Goal: Find contact information: Find contact information

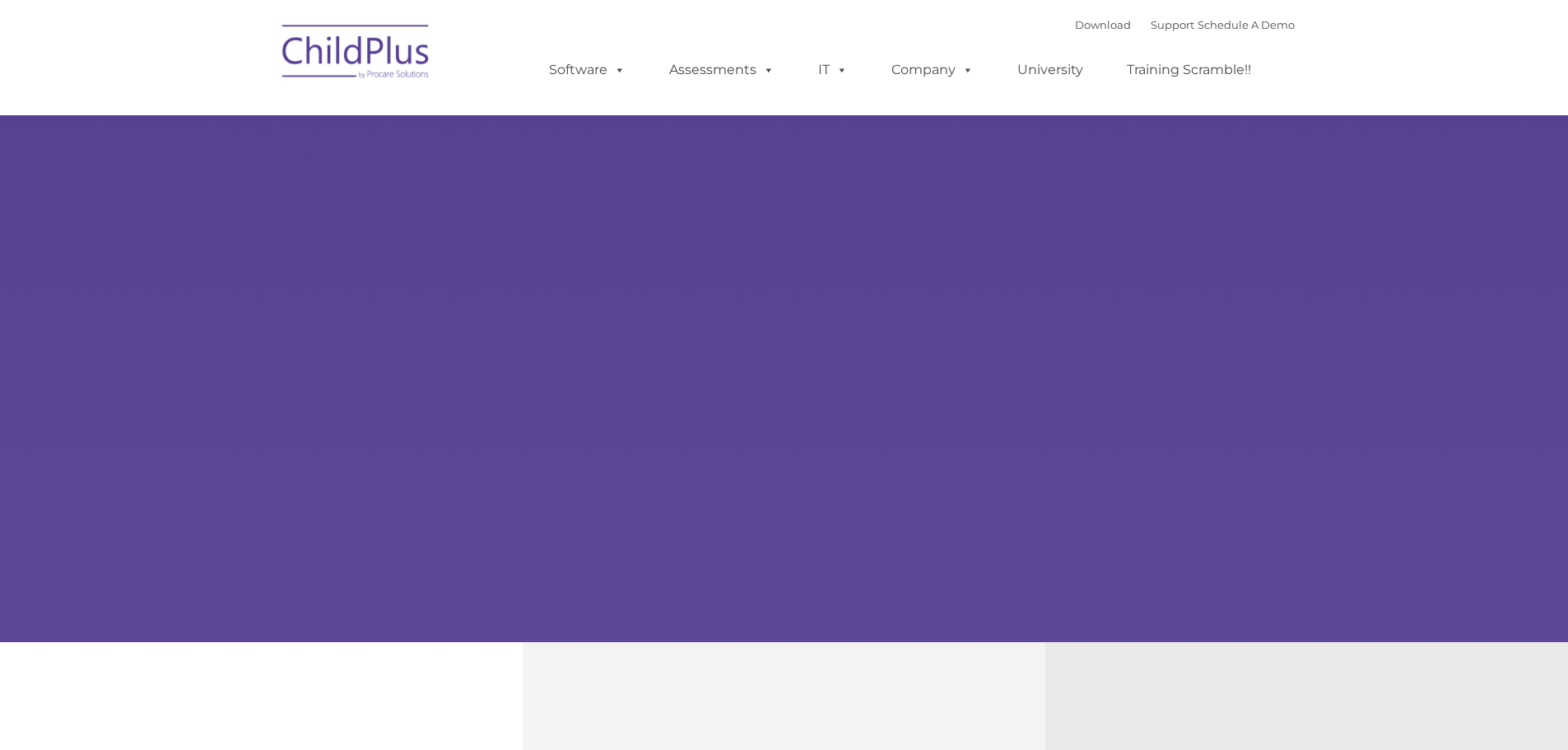
type input ""
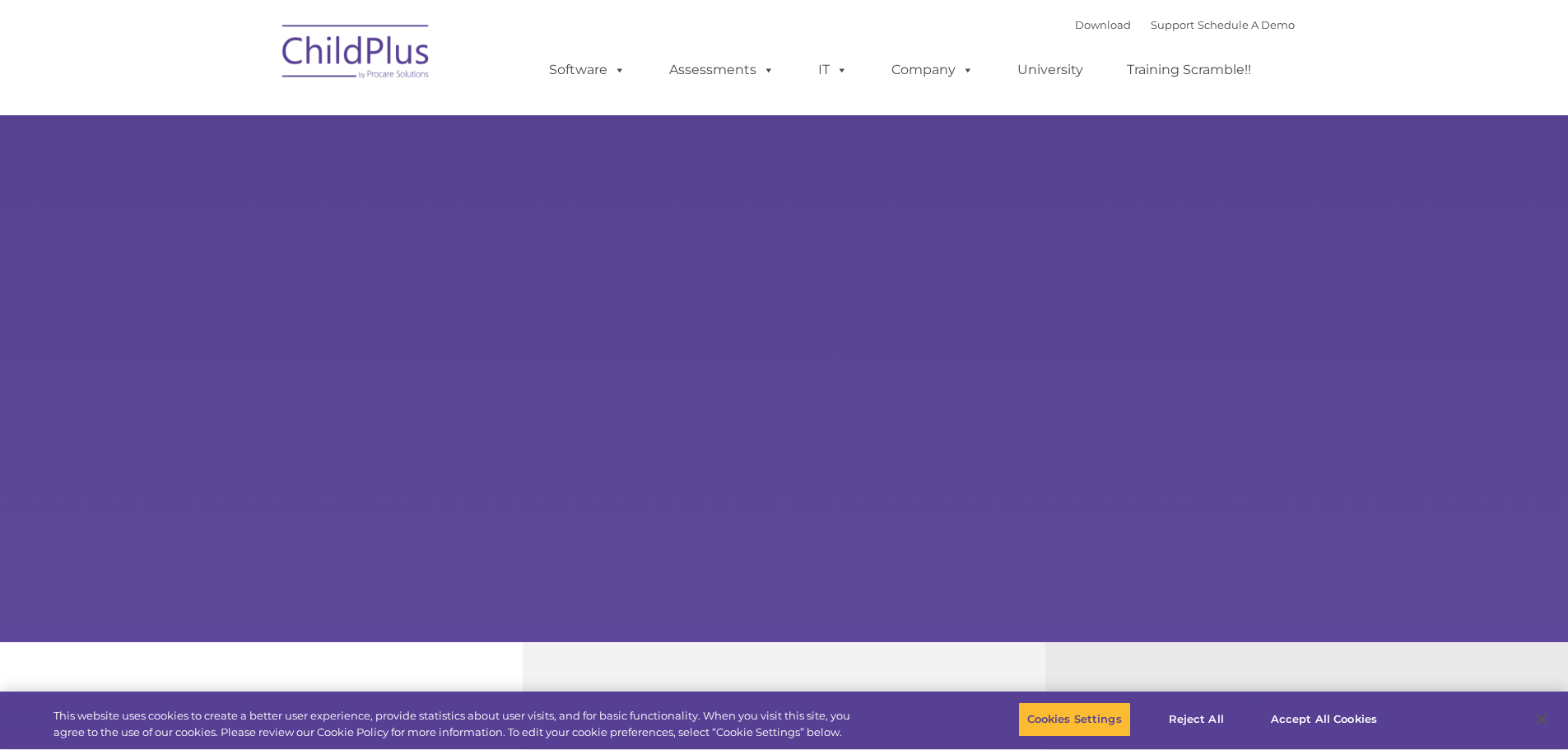
select select "MEDIUM"
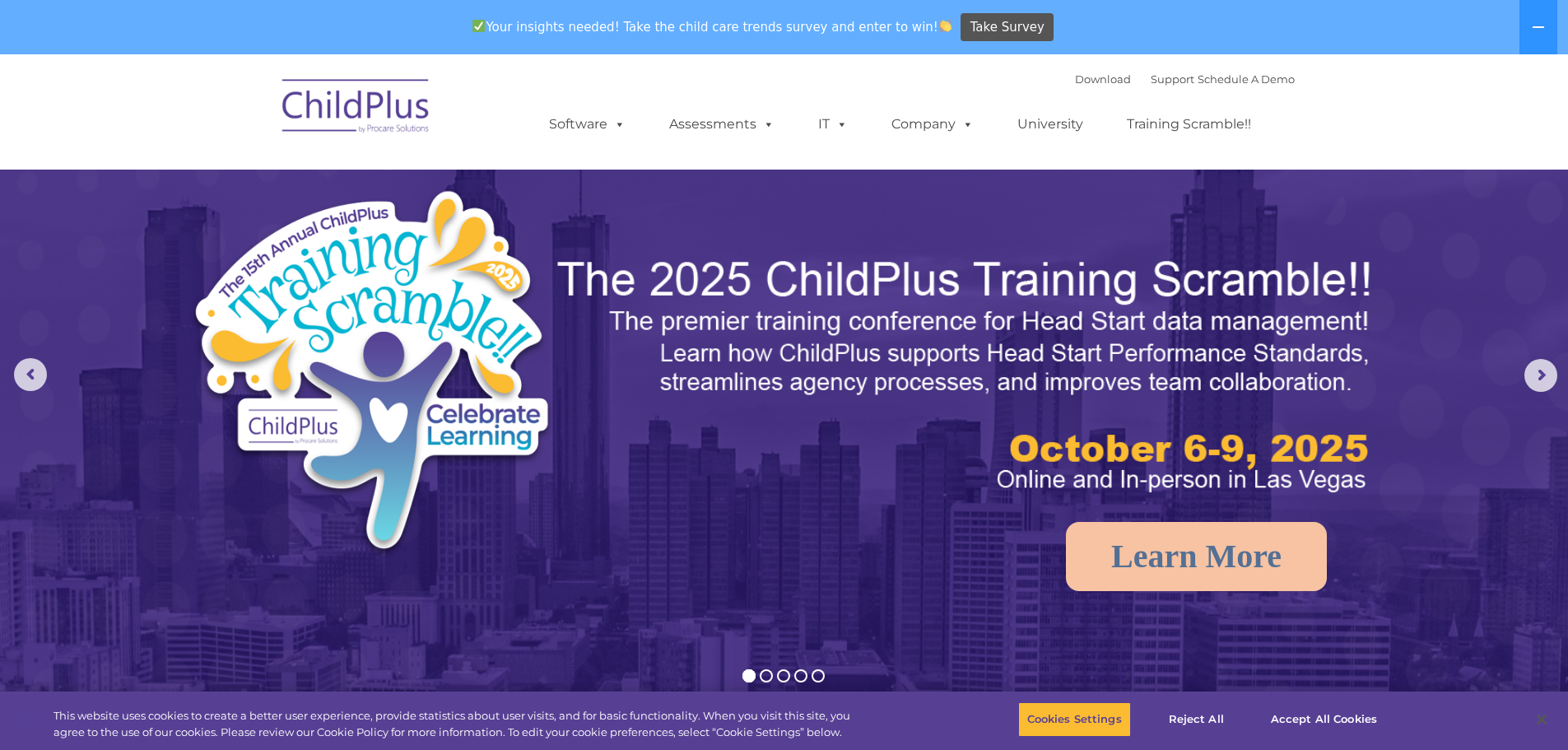
click at [394, 118] on img at bounding box center [356, 109] width 165 height 82
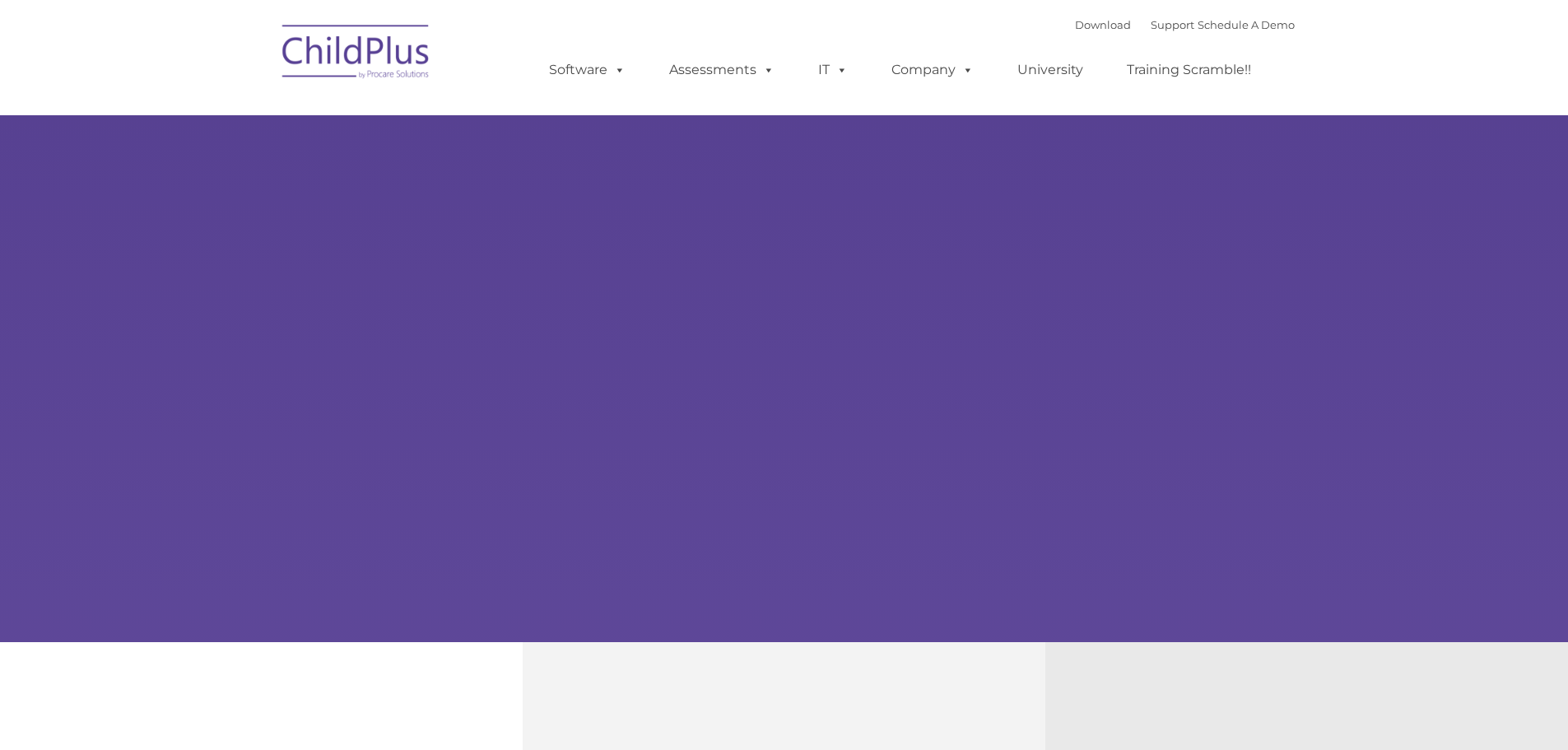
select select "MEDIUM"
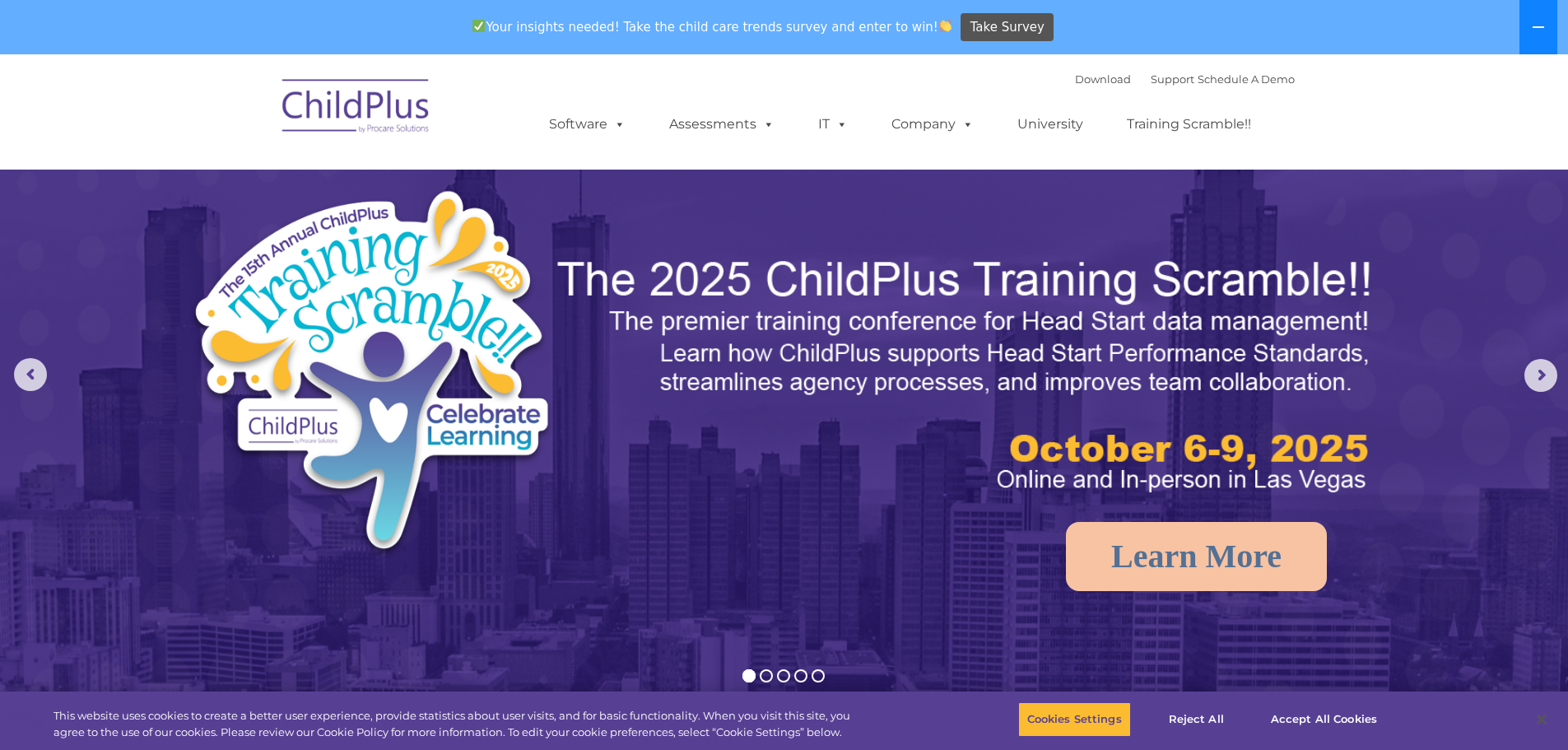
click at [1542, 23] on icon at bounding box center [1538, 27] width 13 height 13
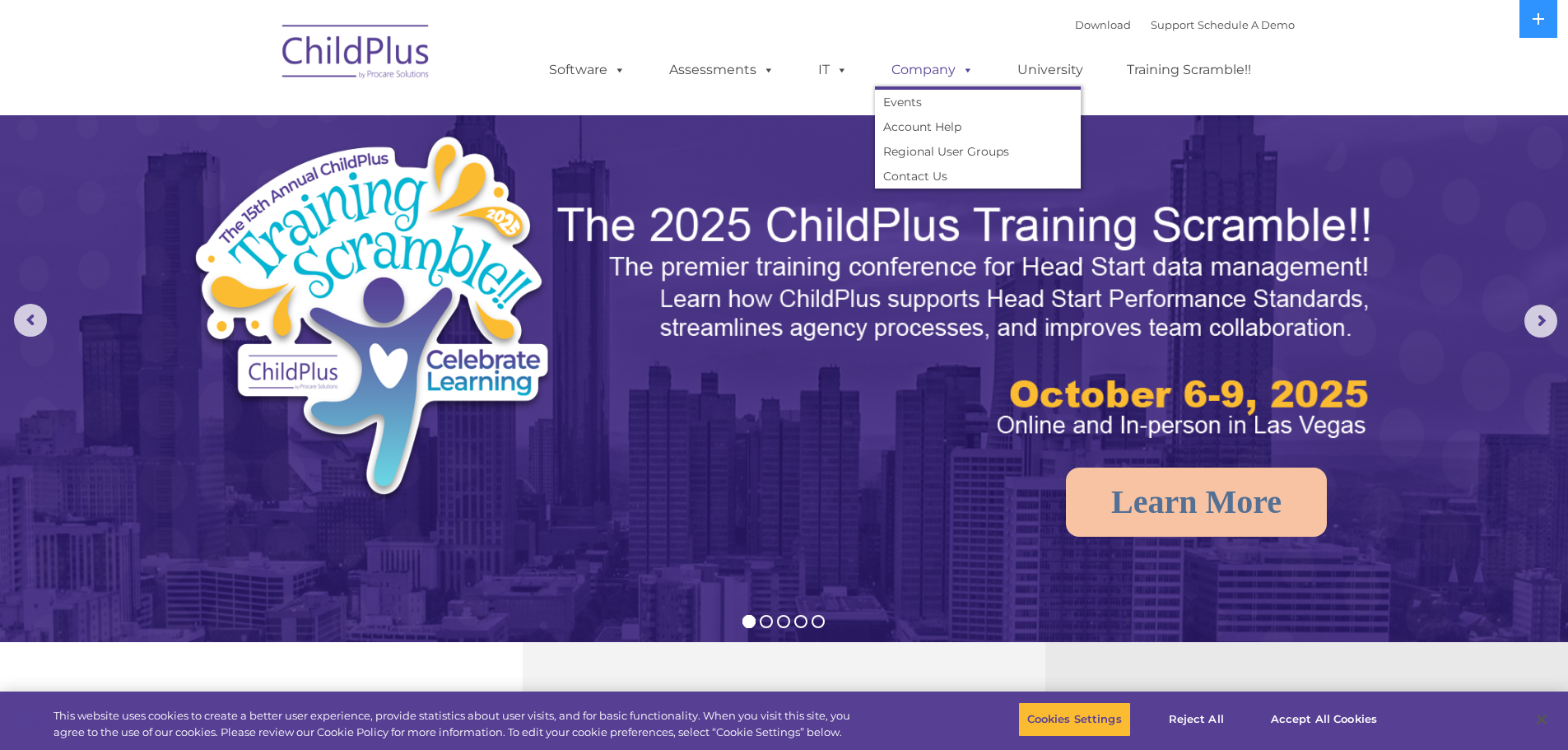
click at [963, 68] on span at bounding box center [965, 70] width 18 height 16
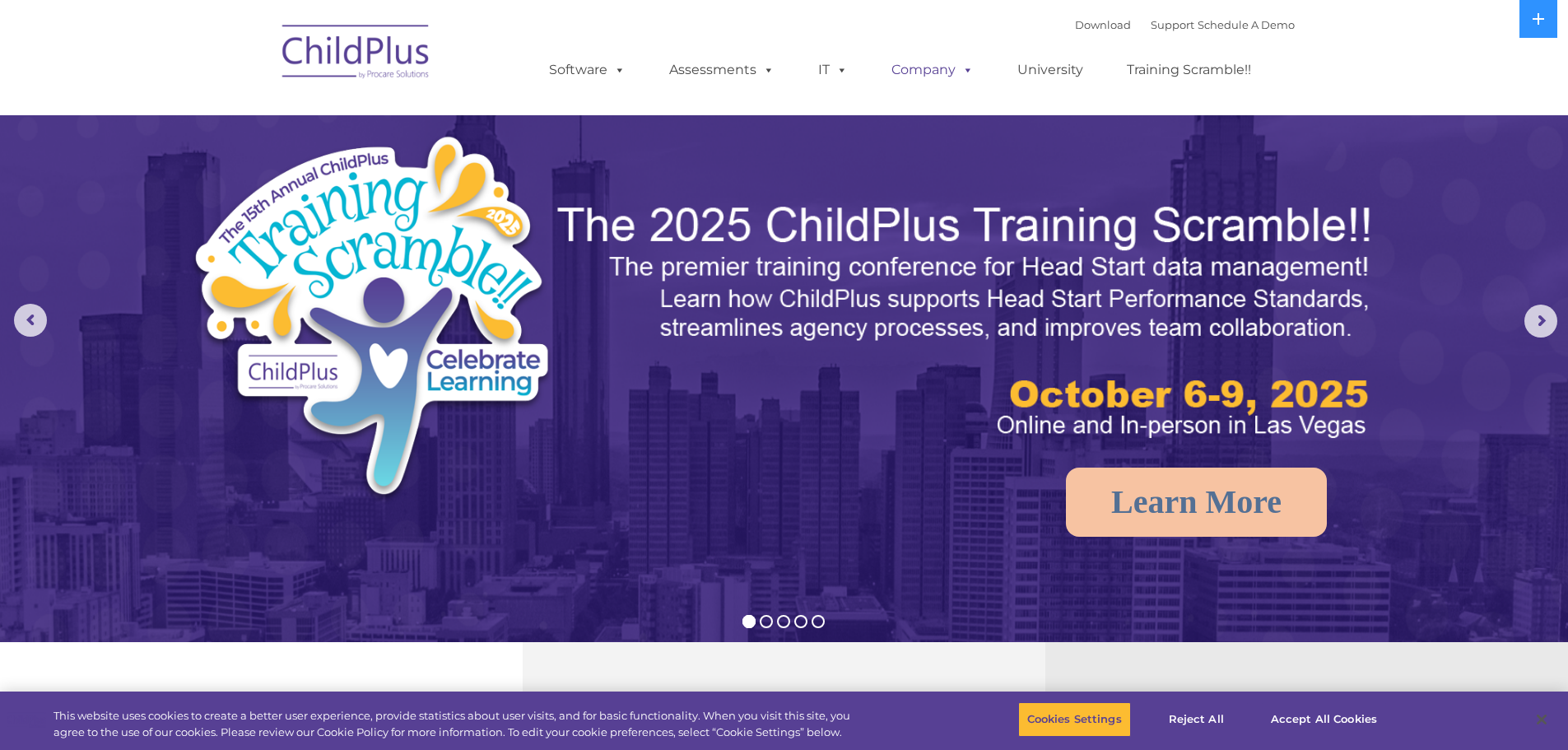
click at [945, 67] on link "Company" at bounding box center [932, 70] width 115 height 33
click at [971, 68] on span at bounding box center [965, 70] width 18 height 16
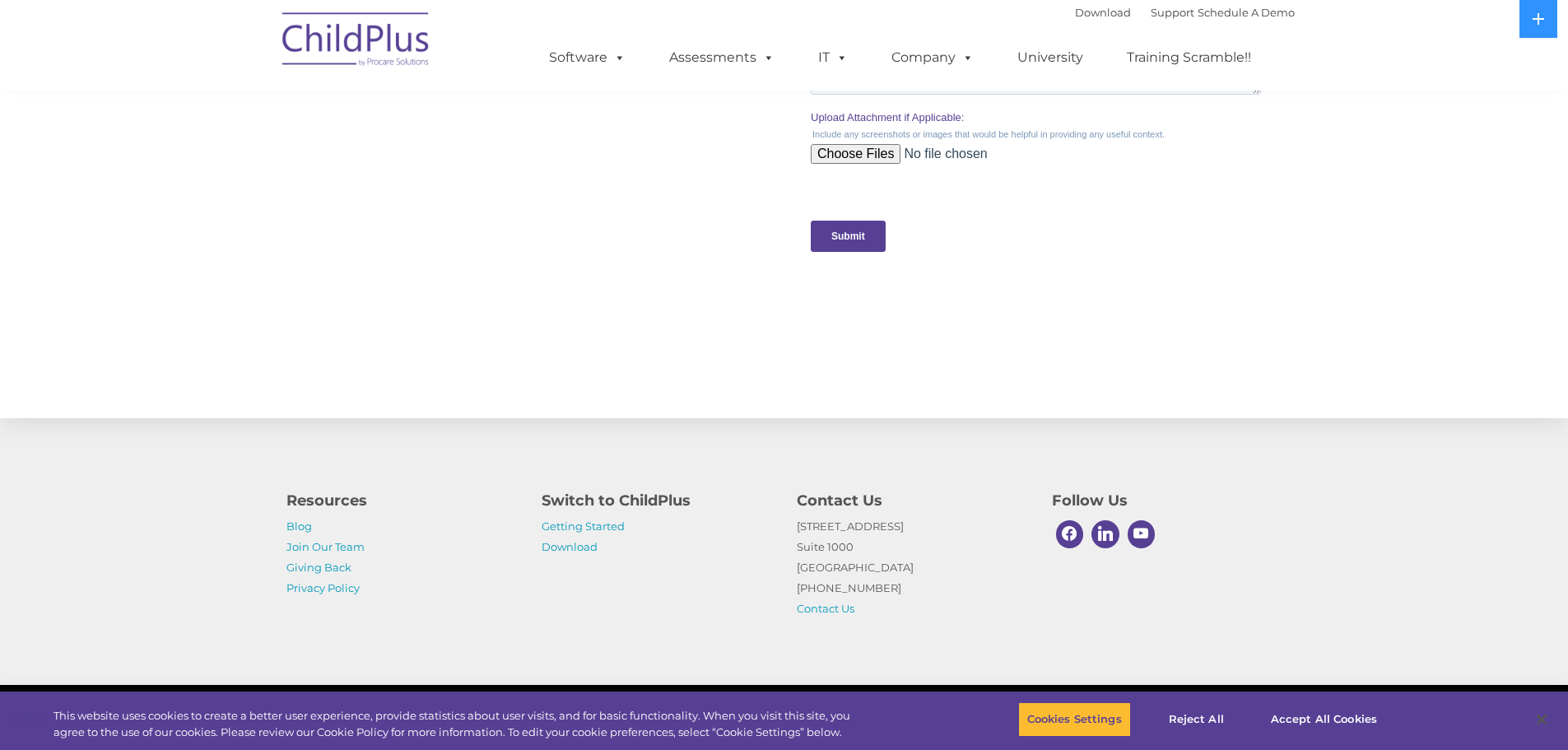
scroll to position [1600, 0]
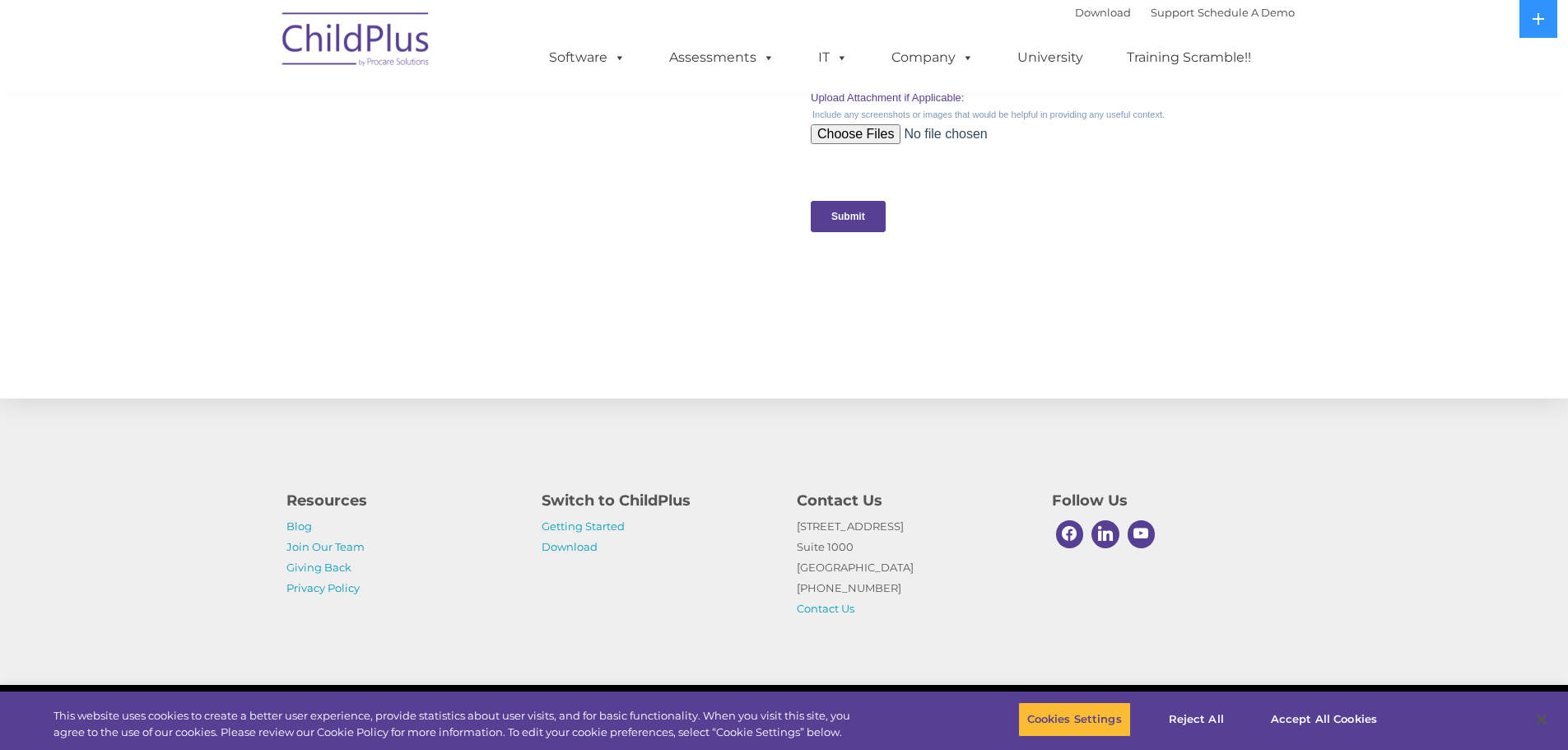
drag, startPoint x: 940, startPoint y: 529, endPoint x: 815, endPoint y: 528, distance: 125.2
click at [786, 528] on div "Contact Us [STREET_ADDRESS] [PHONE_NUMBER] Contact Us" at bounding box center [912, 550] width 255 height 138
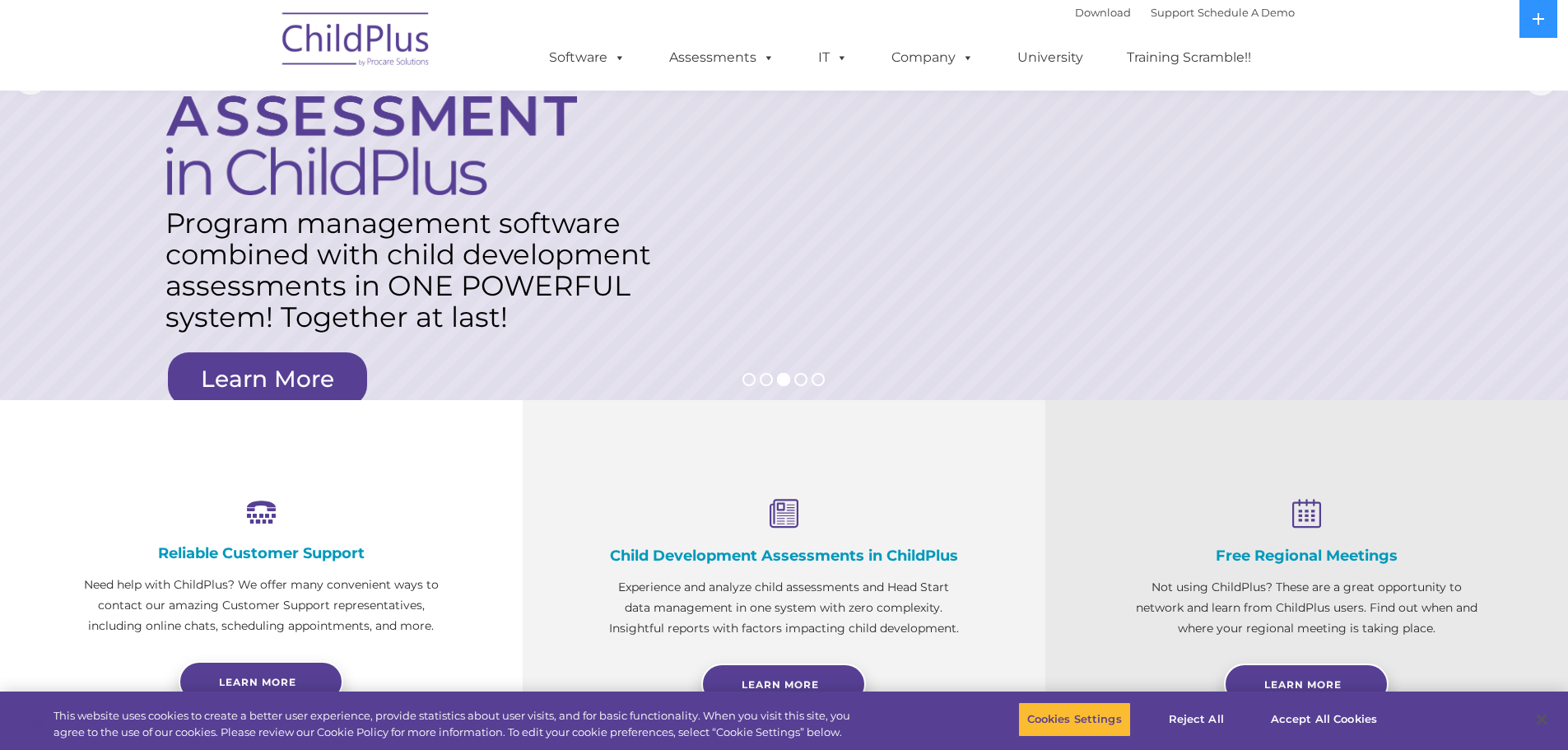
scroll to position [0, 0]
